Goal: Information Seeking & Learning: Find specific fact

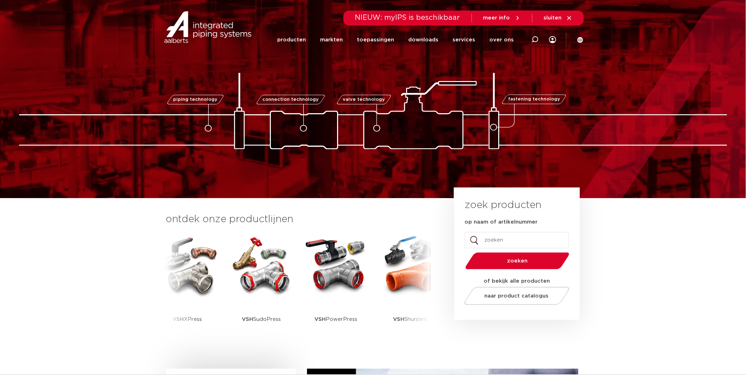
click at [501, 236] on input "op naam of artikelnummer" at bounding box center [517, 240] width 104 height 16
paste input "0604736"
type input "0604736"
click at [462, 252] on button "zoeken" at bounding box center [517, 261] width 110 height 18
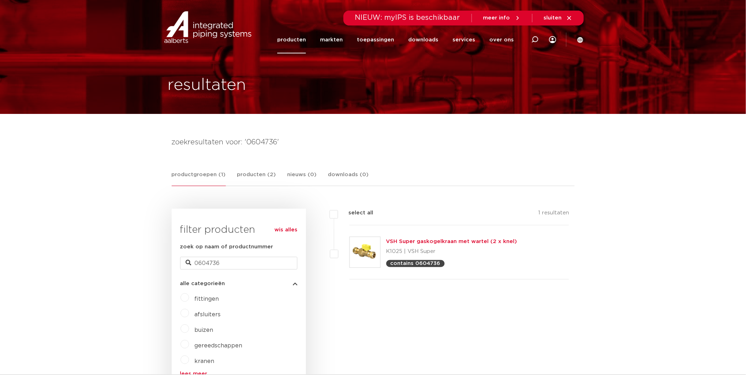
click at [455, 239] on link "VSH Super gaskogelkraan met wartel (2 x knel)" at bounding box center [451, 241] width 131 height 5
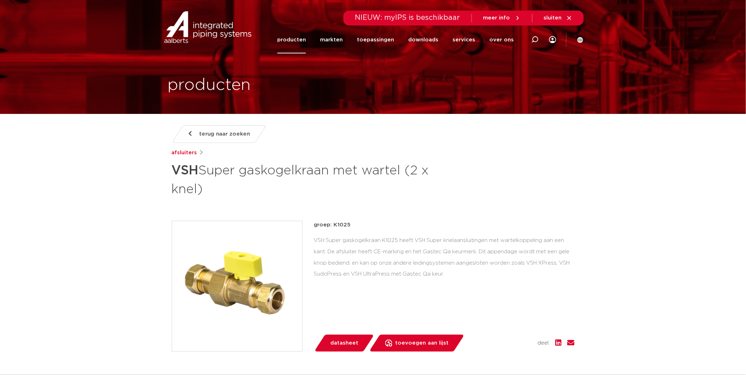
click at [244, 287] on img at bounding box center [237, 286] width 130 height 130
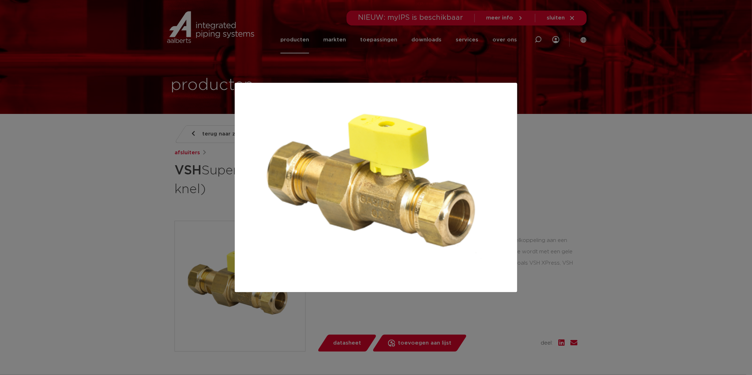
click at [627, 149] on div at bounding box center [376, 187] width 752 height 375
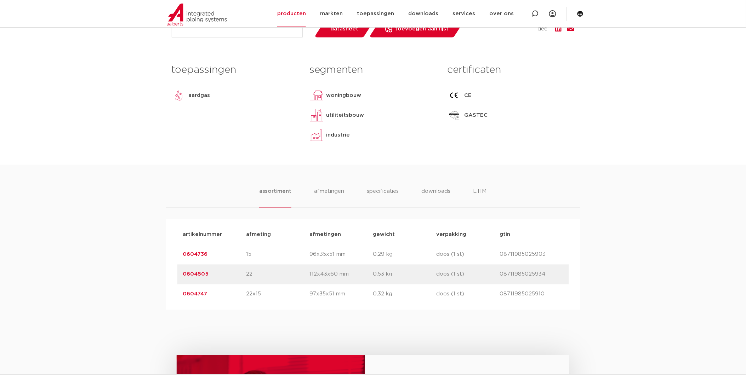
scroll to position [354, 0]
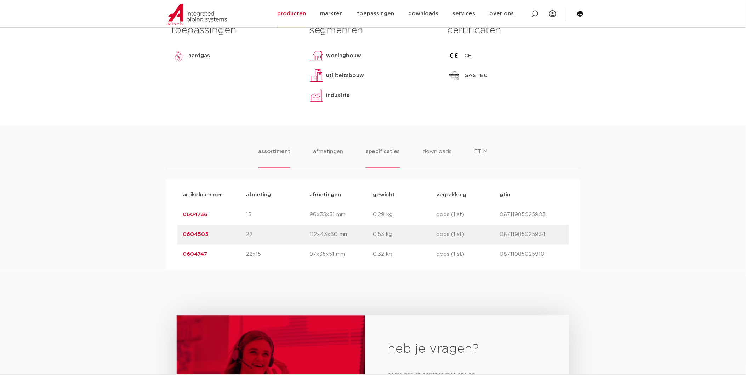
click at [380, 148] on li "specificaties" at bounding box center [383, 158] width 34 height 20
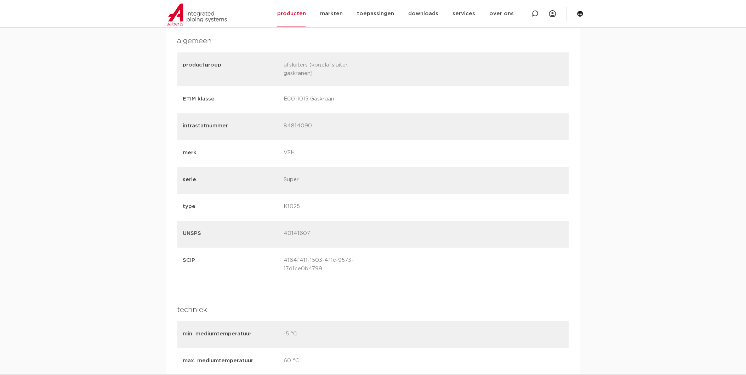
scroll to position [826, 0]
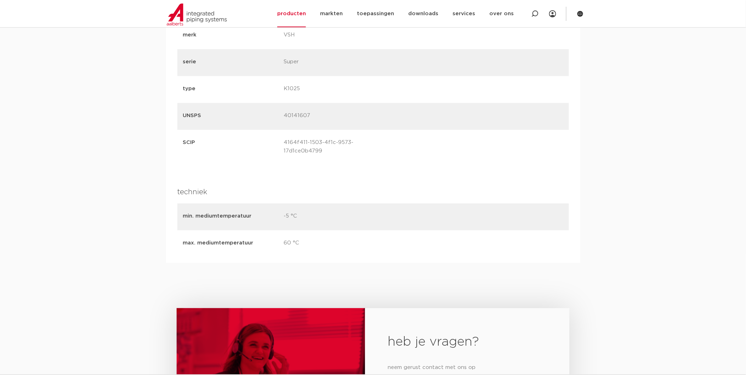
drag, startPoint x: 300, startPoint y: 207, endPoint x: 284, endPoint y: 209, distance: 16.1
click at [284, 212] on p "-5 °C" at bounding box center [331, 217] width 95 height 10
copy p "-5 °C"
drag, startPoint x: 301, startPoint y: 235, endPoint x: 285, endPoint y: 235, distance: 16.3
click at [285, 239] on p "60 °C" at bounding box center [331, 244] width 95 height 10
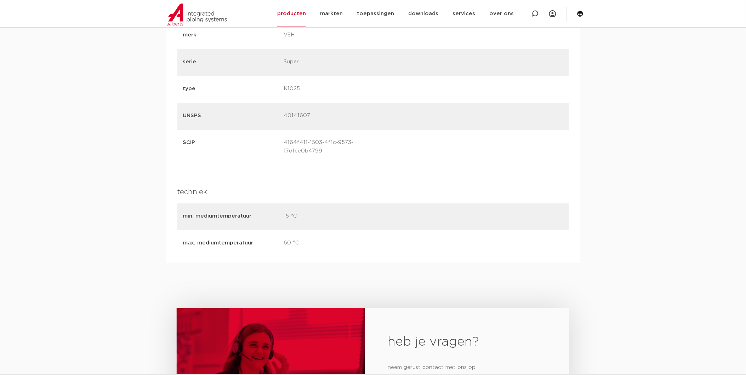
copy p "60 °C"
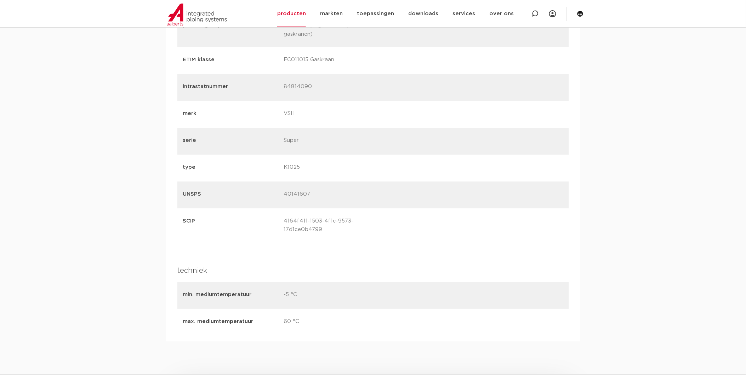
scroll to position [787, 0]
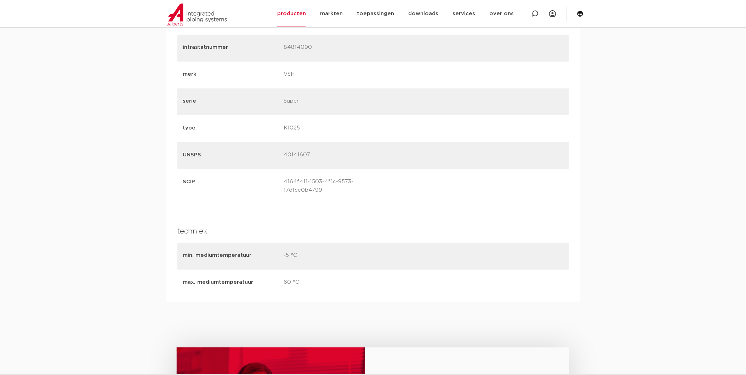
click at [294, 251] on p "-5 °C" at bounding box center [331, 256] width 95 height 10
drag, startPoint x: 298, startPoint y: 248, endPoint x: 291, endPoint y: 246, distance: 6.6
click at [291, 251] on p "-5 °C" at bounding box center [331, 256] width 95 height 10
copy p "°C"
